Goal: Information Seeking & Learning: Learn about a topic

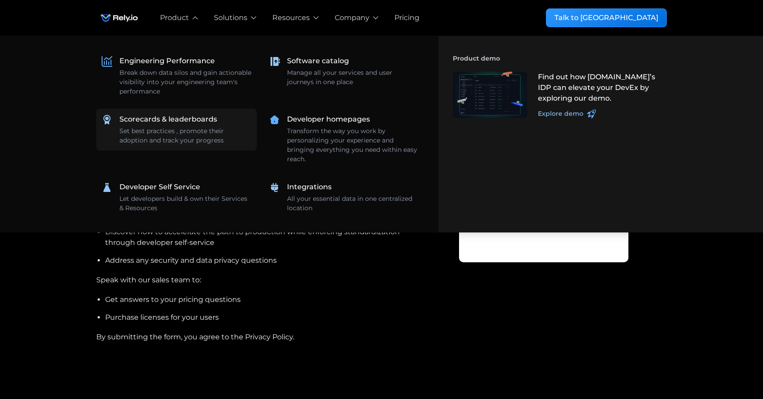
click at [139, 131] on div "Set best practices , promote their adoption and track your progress" at bounding box center [185, 136] width 132 height 19
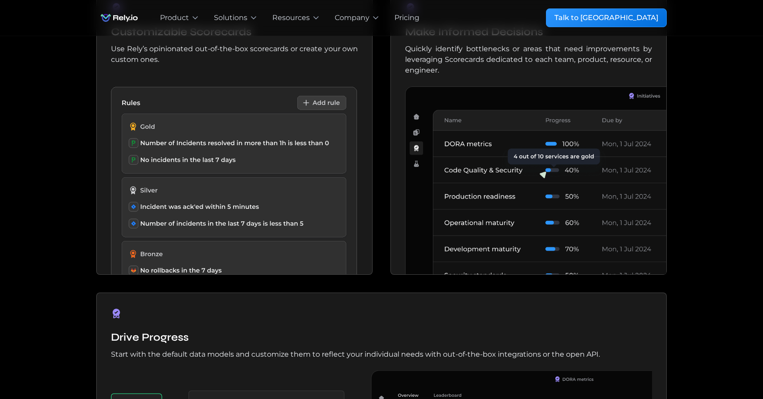
scroll to position [761, 0]
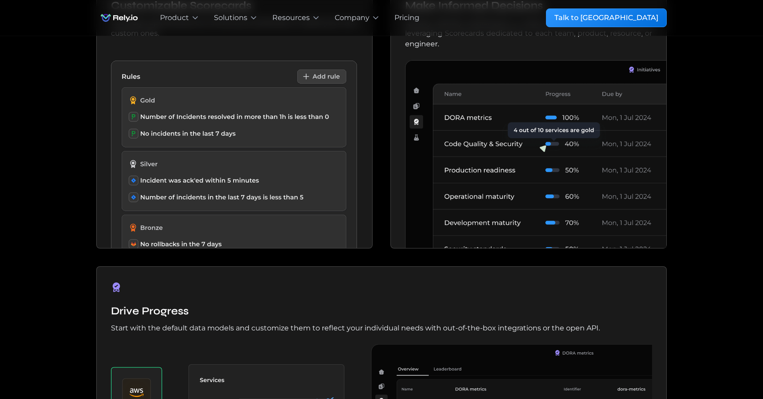
click at [29, 292] on div "Our blog Create a culture of best practices through proven Standards like DORA …" at bounding box center [381, 215] width 763 height 1332
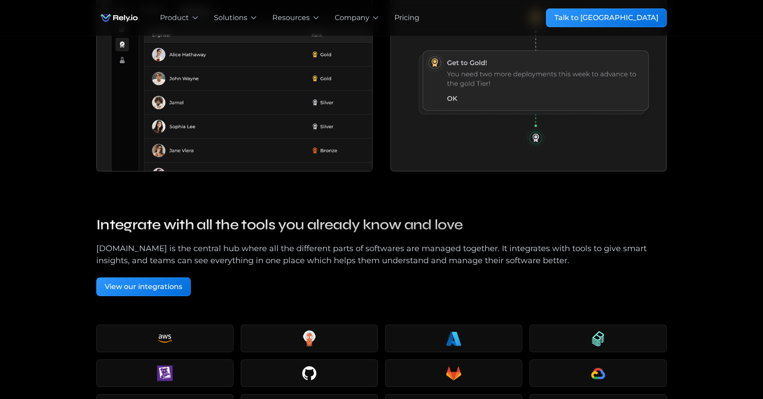
scroll to position [1427, 0]
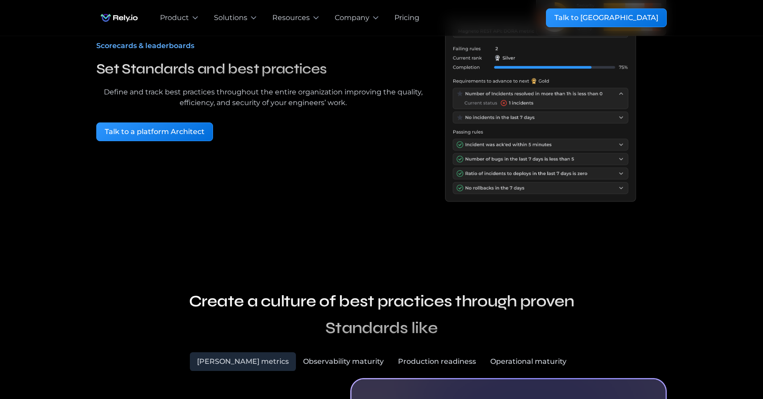
scroll to position [0, 0]
